Goal: Contribute content: Contribute content

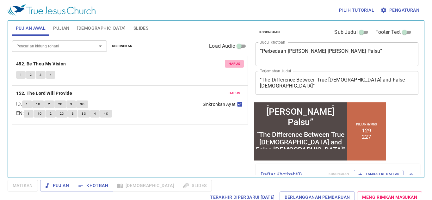
click at [235, 63] on span "Hapus" at bounding box center [234, 64] width 11 height 6
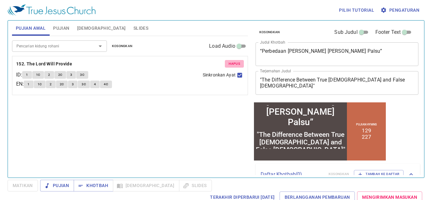
click at [234, 64] on span "Hapus" at bounding box center [234, 64] width 11 height 6
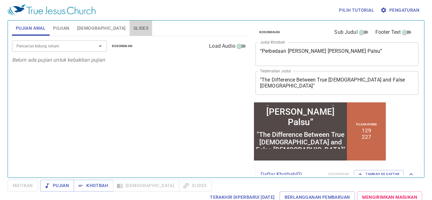
click at [133, 27] on span "Slides" at bounding box center [140, 28] width 15 height 8
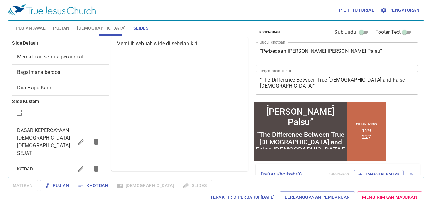
click at [95, 166] on icon "button" at bounding box center [96, 169] width 4 height 6
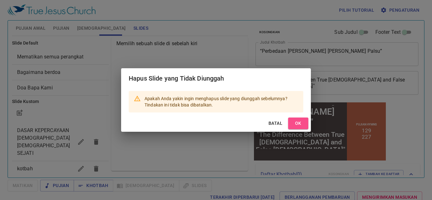
click at [301, 125] on span "OK" at bounding box center [298, 123] width 10 height 8
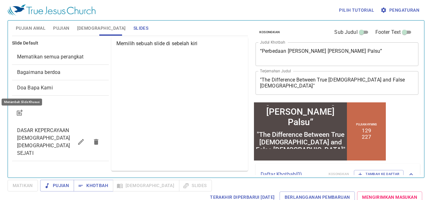
click at [17, 113] on icon "button" at bounding box center [19, 113] width 5 height 5
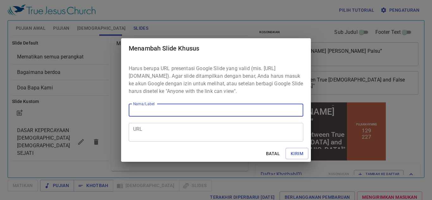
click at [173, 137] on textarea "URL" at bounding box center [216, 132] width 166 height 12
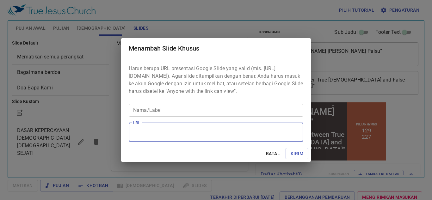
paste textarea "https://docs.google.com/presentation/d/1ZLnRKtaSYAklEMBJWUYpI9-HE2bbItj-/edit?r…"
type textarea "https://docs.google.com/presentation/d/1ZLnRKtaSYAklEMBJWUYpI9-HE2bbItj-/edit?r…"
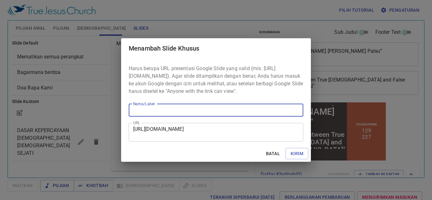
click at [164, 114] on input "Nama/Label" at bounding box center [216, 110] width 175 height 13
paste input "Dari Puncak Kejayaan Menuju Jurang Kehancuran 2 Taw 26: 1-5, 16-21"
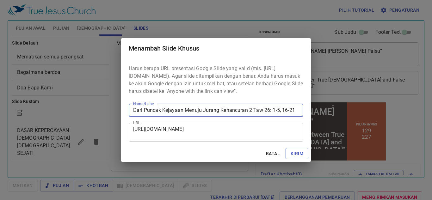
type input "Dari Puncak Kejayaan Menuju Jurang Kehancuran 2 Taw 26: 1-5, 16-21"
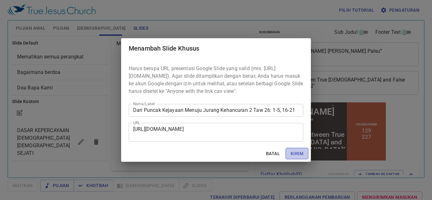
click at [294, 156] on span "Kirim" at bounding box center [297, 154] width 13 height 8
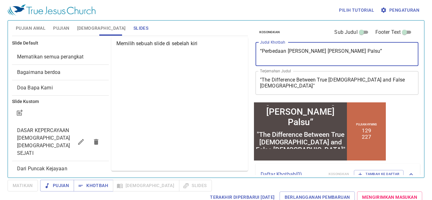
drag, startPoint x: 382, startPoint y: 49, endPoint x: 228, endPoint y: 52, distance: 154.0
click at [228, 52] on div "Pujian Awal Pujian Alkitab Slides Pencarian kidung rohani Pencarian kidung roha…" at bounding box center [215, 96] width 413 height 157
paste textarea "Dari Puncak Kejayaan Menuju [PERSON_NAME] 2 Taw 26: 1-5, 16-21"
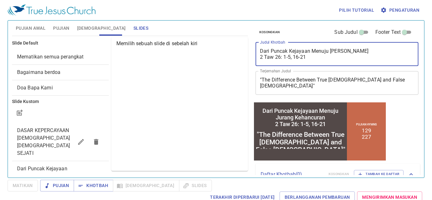
type textarea "Dari Puncak Kejayaan Menuju [PERSON_NAME] 2 Taw 26: 1-5, 16-21"
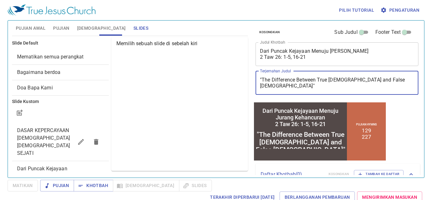
drag, startPoint x: 403, startPoint y: 80, endPoint x: 233, endPoint y: 73, distance: 170.5
click at [227, 80] on div "Pujian Awal Pujian Alkitab Slides Pencarian kidung rohani Pencarian kidung roha…" at bounding box center [215, 96] width 413 height 157
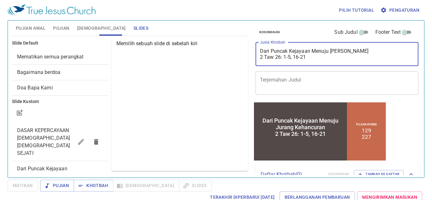
drag, startPoint x: 380, startPoint y: 50, endPoint x: 225, endPoint y: 52, distance: 154.6
click at [225, 52] on div "Pujian Awal Pujian Alkitab Slides Pencarian kidung rohani Pencarian kidung roha…" at bounding box center [215, 96] width 413 height 157
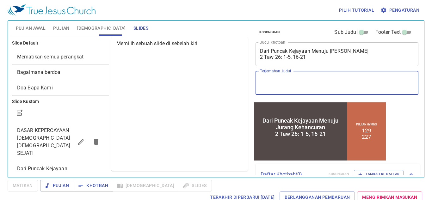
click at [298, 85] on textarea "Terjemahan Judul" at bounding box center [337, 83] width 154 height 12
paste textarea "From the Peak of Glory to the Brink of Destruction"
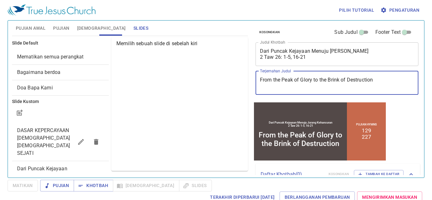
type textarea "From the Peak of Glory to the Brink of Destruction"
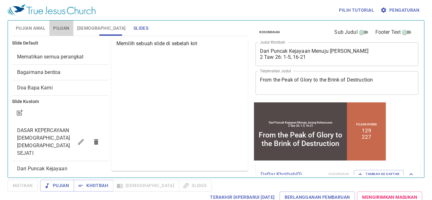
click at [61, 28] on span "Pujian" at bounding box center [61, 28] width 16 height 8
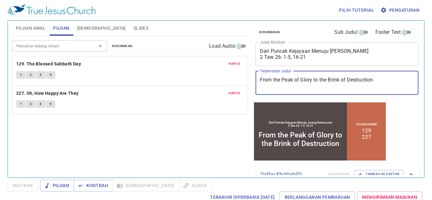
click at [260, 81] on textarea "From the Peak of Glory to the Brink of Destruction" at bounding box center [337, 83] width 154 height 12
drag, startPoint x: 260, startPoint y: 81, endPoint x: 383, endPoint y: 81, distance: 122.3
click at [383, 81] on textarea "From the Peak of Glory to the Brink of Destruction" at bounding box center [337, 83] width 154 height 12
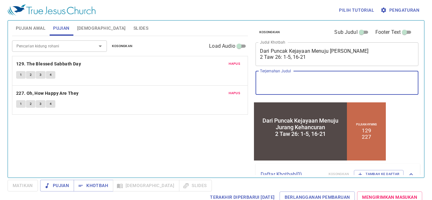
click at [265, 59] on textarea "Dari Puncak Kejayaan Menuju [PERSON_NAME] 2 Taw 26: 1-5, 16-21" at bounding box center [337, 54] width 154 height 12
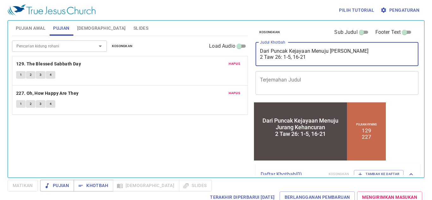
click at [314, 52] on textarea "Dari Puncak Kejayaan Menuju [PERSON_NAME] 2 Taw 26: 1-5, 16-21" at bounding box center [337, 54] width 154 height 12
click at [315, 57] on textarea "Dari Puncak Kejayaan Menuju [PERSON_NAME] 2 Taw 26: 1-5, 16-21" at bounding box center [337, 54] width 154 height 12
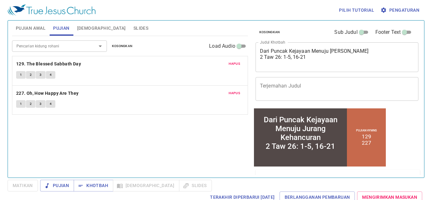
click at [294, 68] on div "Dari Puncak Kejayaan Menuju Jurang Kehancuran 2 Taw 26: 1-5, 16-21 x Judul Khot…" at bounding box center [336, 57] width 163 height 30
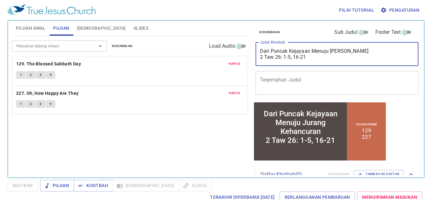
type textarea "Dari Puncak Kejayaan Menuju Jurang Kehancuran 2 Taw 26: 1-5, 16-21"
click at [297, 64] on div "Dari Puncak Kejayaan Menuju Jurang Kehancuran 2 Taw 26: 1-5, 16-21 x Judul Khot…" at bounding box center [336, 54] width 163 height 24
click at [305, 77] on textarea "Terjemahan Judul" at bounding box center [337, 83] width 154 height 12
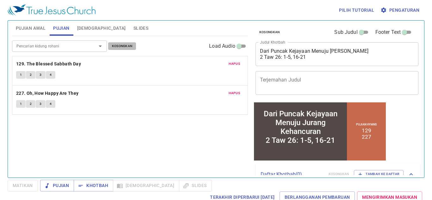
click at [113, 47] on span "Kosongkan" at bounding box center [122, 46] width 21 height 6
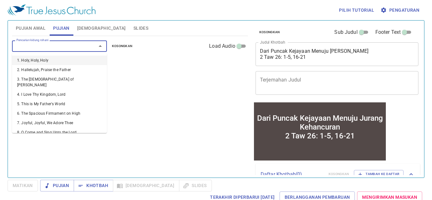
click at [66, 46] on input "Pencarian kidung rohani" at bounding box center [50, 45] width 72 height 7
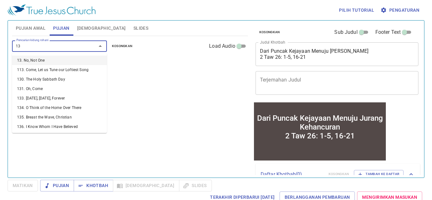
type input "131"
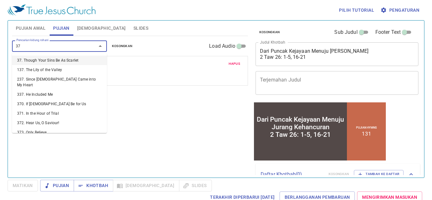
type input "378"
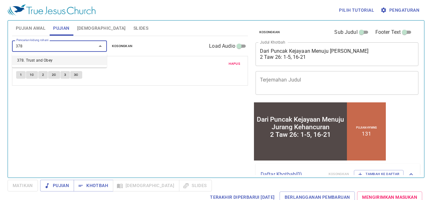
click at [52, 58] on li "378. Trust and Obey" at bounding box center [59, 60] width 95 height 9
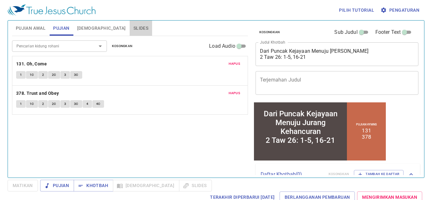
click at [133, 26] on span "Slides" at bounding box center [140, 28] width 15 height 8
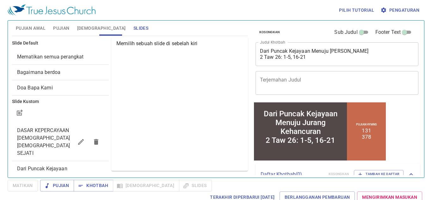
click at [31, 25] on button "Pujian Awal" at bounding box center [30, 28] width 37 height 15
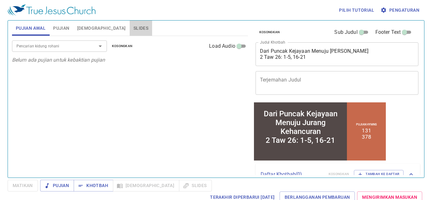
click at [133, 26] on span "Slides" at bounding box center [140, 28] width 15 height 8
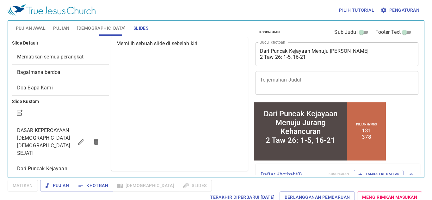
click at [58, 166] on span "Dari Puncak Kejayaan Menuju Jurang Kehancuran 2 Taw 26: 1-5, 16-21" at bounding box center [42, 180] width 51 height 29
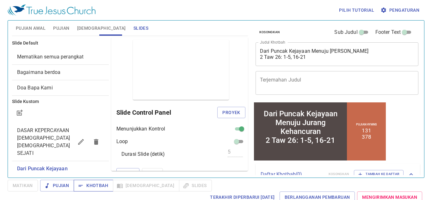
click at [100, 184] on span "Khotbah" at bounding box center [93, 186] width 29 height 8
click at [38, 30] on span "Pujian Awal" at bounding box center [31, 28] width 30 height 8
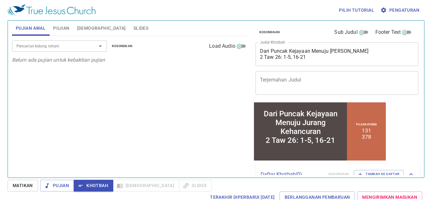
click at [55, 51] on div "Pencarian kidung rohani" at bounding box center [59, 45] width 95 height 11
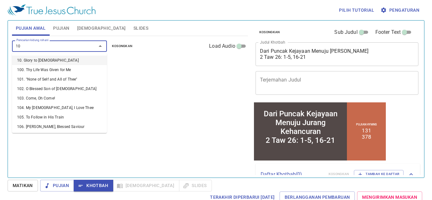
type input "101"
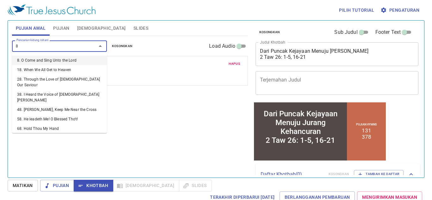
type input "85"
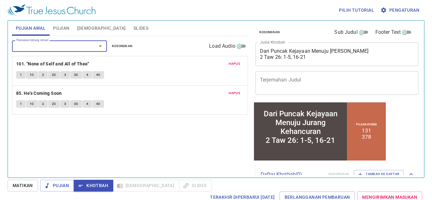
click at [67, 26] on span "Pujian" at bounding box center [61, 28] width 16 height 8
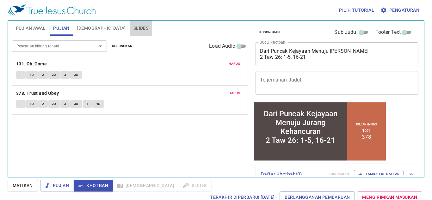
click at [133, 27] on span "Slides" at bounding box center [140, 28] width 15 height 8
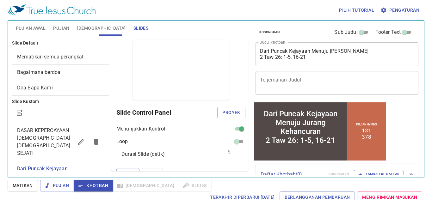
click at [194, 192] on div "Terakhir Diperbarui 2/7/2025 Berlangganan Pembaruan Mengirimkan Masukan" at bounding box center [216, 198] width 417 height 12
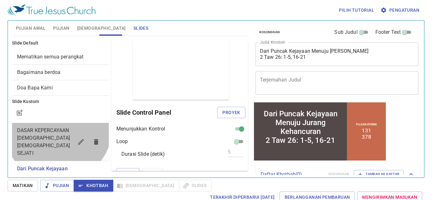
click at [58, 128] on span "DASAR KEPERCAYAAN [DEMOGRAPHIC_DATA] [DEMOGRAPHIC_DATA] SEJATI" at bounding box center [43, 141] width 53 height 29
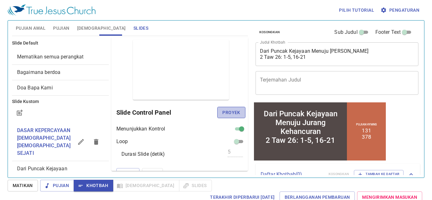
click at [222, 113] on button "Proyek" at bounding box center [231, 113] width 28 height 12
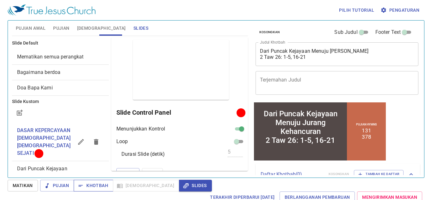
click at [98, 182] on span "Khotbah" at bounding box center [93, 186] width 29 height 8
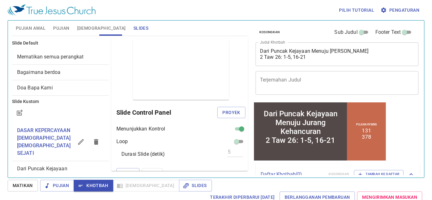
click at [35, 30] on span "Pujian Awal" at bounding box center [31, 28] width 30 height 8
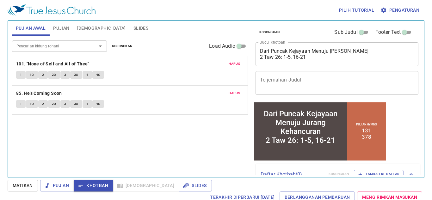
click at [48, 64] on b "101. "None of Self and All of Thee"" at bounding box center [52, 64] width 73 height 8
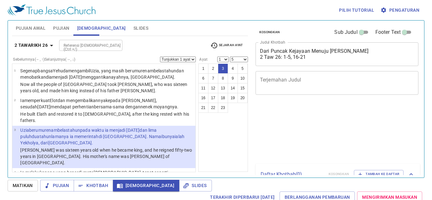
select select "5"
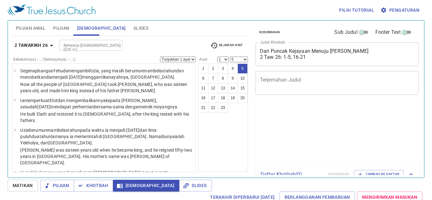
select select "5"
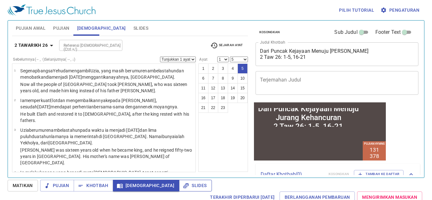
click at [184, 187] on span "Slides" at bounding box center [195, 186] width 22 height 8
click at [184, 186] on span "Slides" at bounding box center [195, 186] width 22 height 8
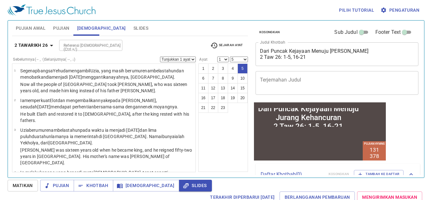
scroll to position [46, 0]
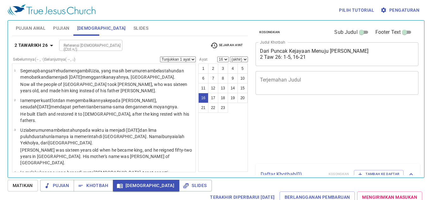
select select "16"
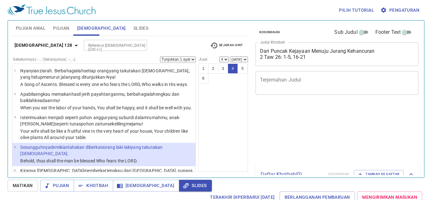
select select "4"
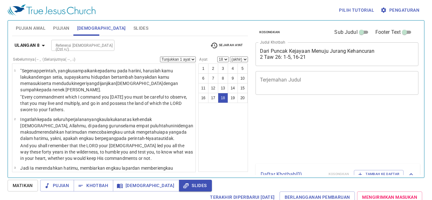
select select "18"
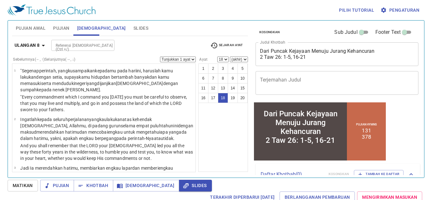
click at [218, 42] on span "Sejarah Ayat" at bounding box center [226, 46] width 33 height 8
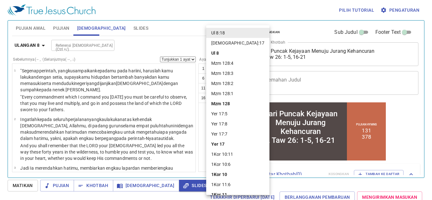
scroll to position [567, 0]
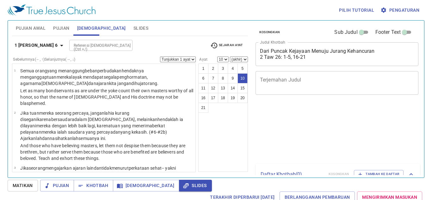
select select "10"
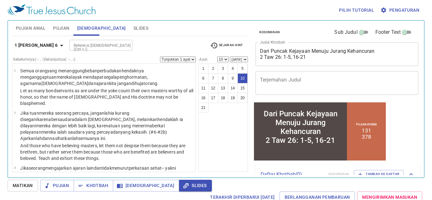
scroll to position [38, 0]
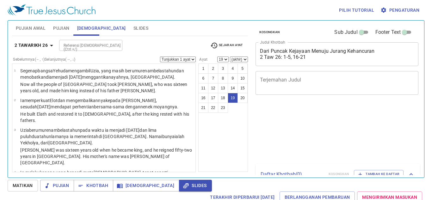
select select "19"
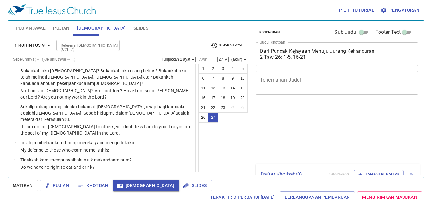
select select "27"
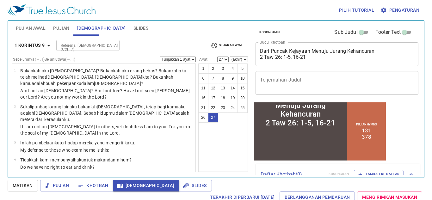
scroll to position [769, 0]
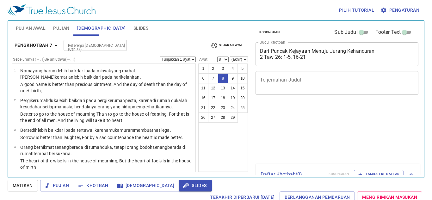
select select "8"
